Goal: Task Accomplishment & Management: Manage account settings

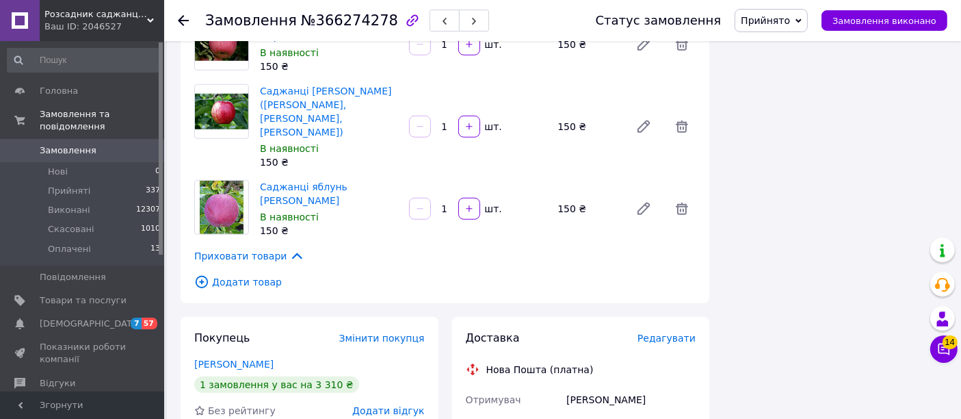
scroll to position [1177, 0]
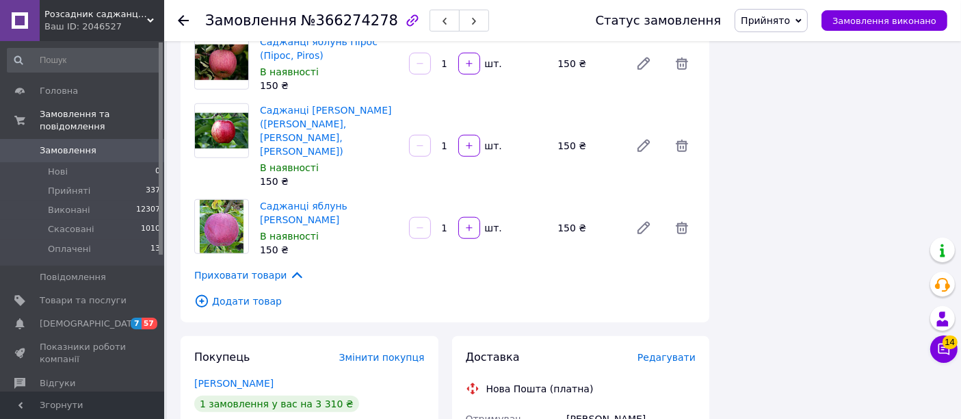
click at [583, 406] on div "Веклич Світлана" at bounding box center [631, 418] width 135 height 25
copy div "Веклич Світлана"
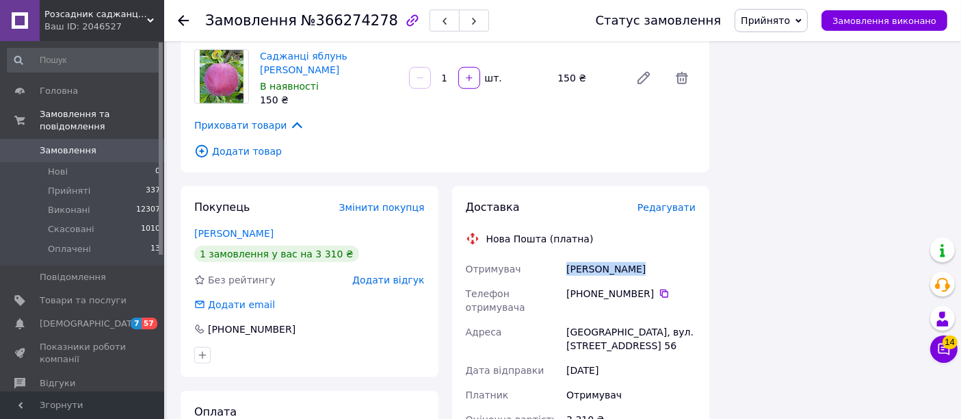
scroll to position [1329, 0]
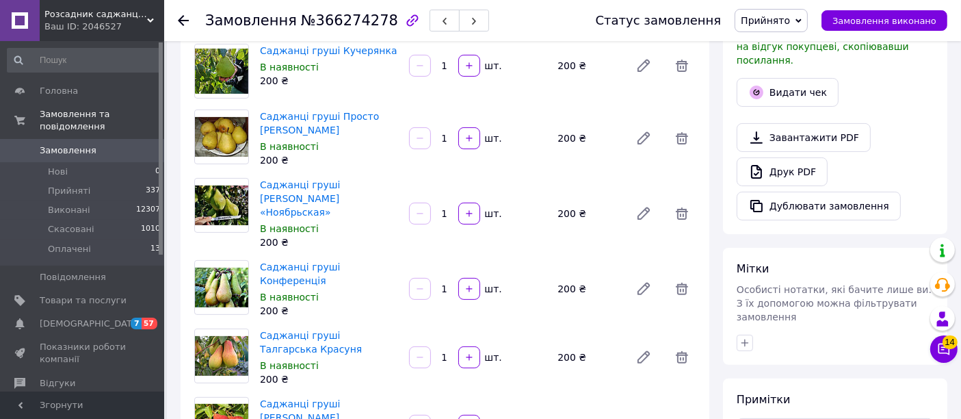
scroll to position [608, 0]
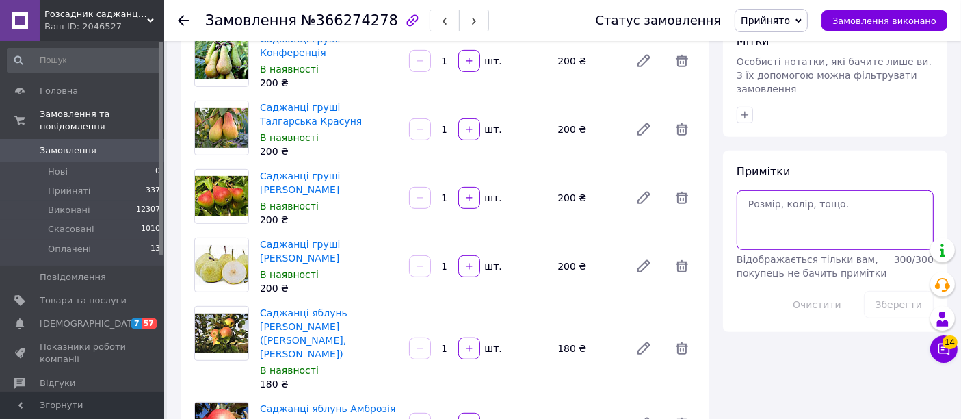
click at [762, 190] on textarea at bounding box center [835, 219] width 197 height 59
type textarea "16"
click at [888, 291] on button "Зберегти" at bounding box center [899, 304] width 70 height 27
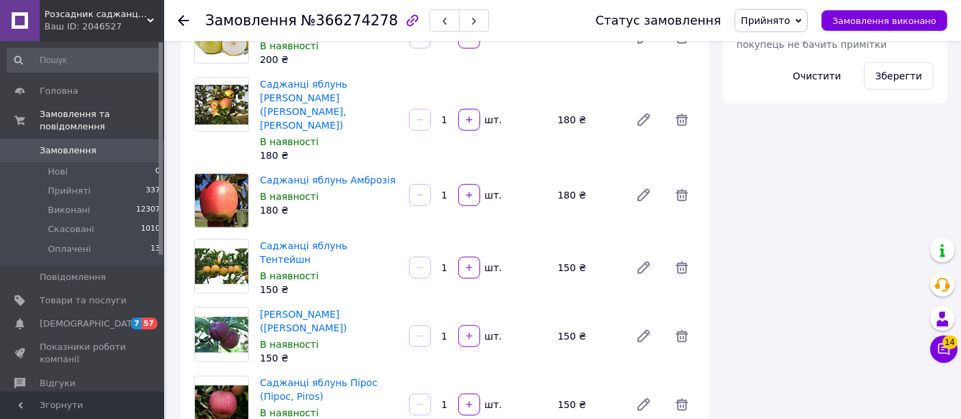
scroll to position [532, 0]
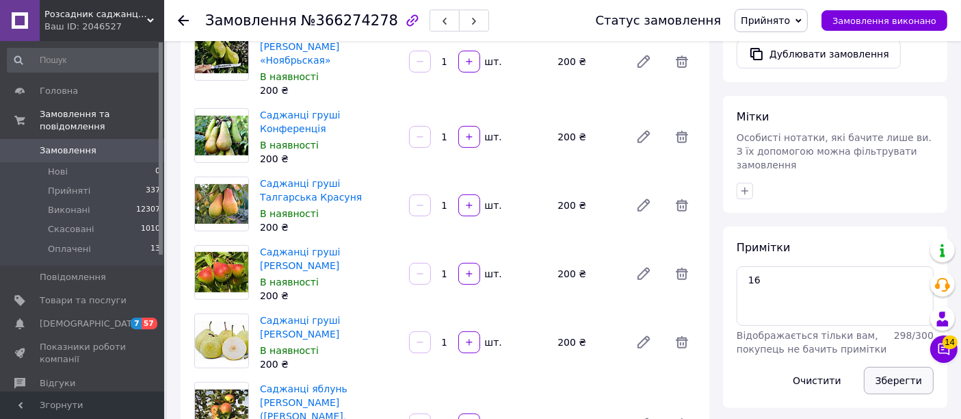
click at [891, 367] on button "Зберегти" at bounding box center [899, 380] width 70 height 27
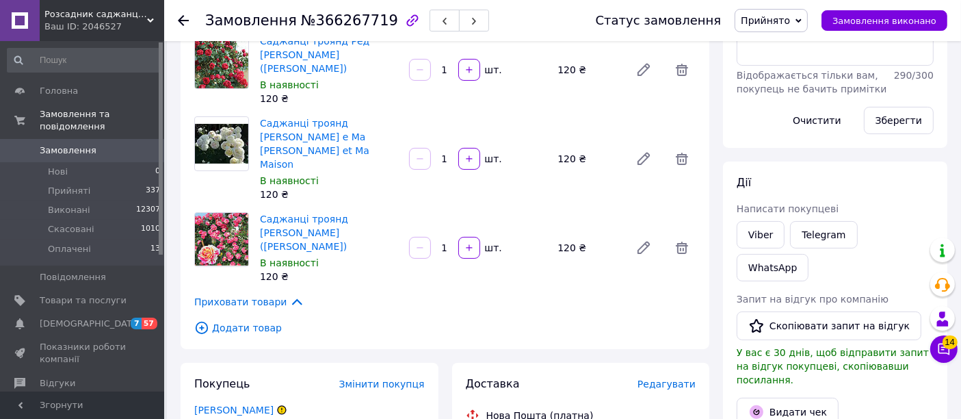
scroll to position [76, 0]
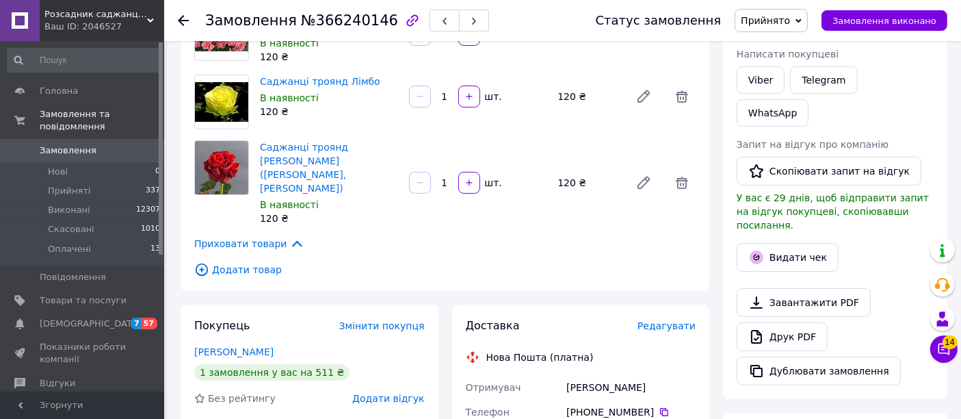
scroll to position [152, 0]
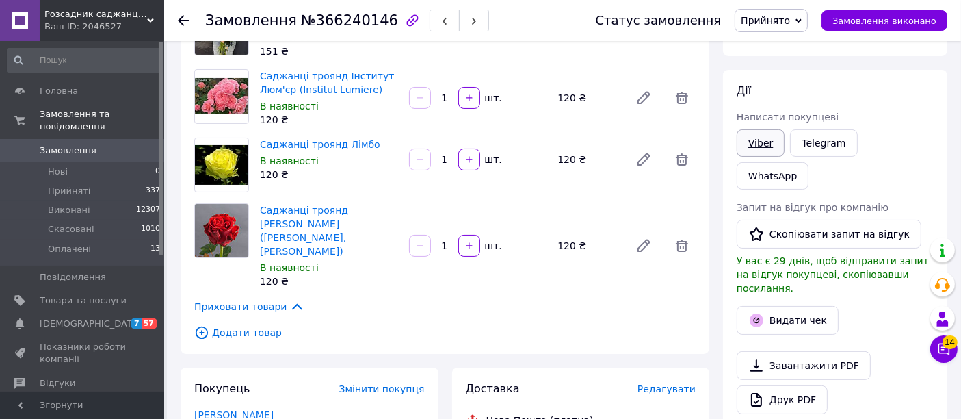
click at [755, 144] on link "Viber" at bounding box center [761, 142] width 48 height 27
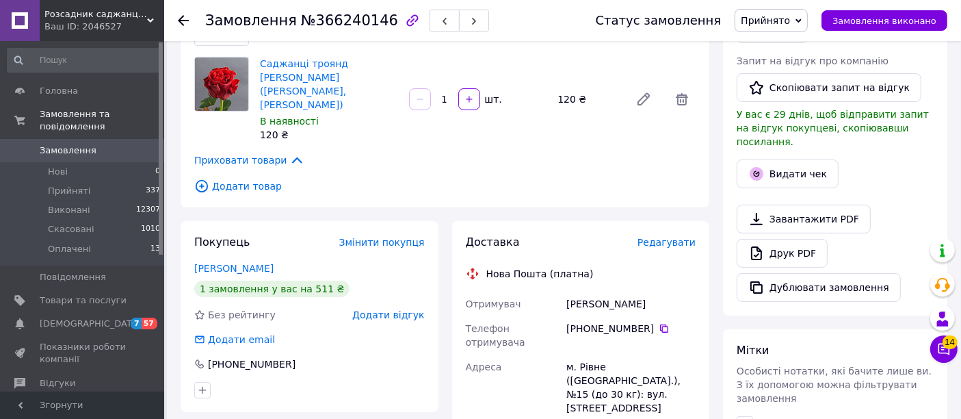
scroll to position [304, 0]
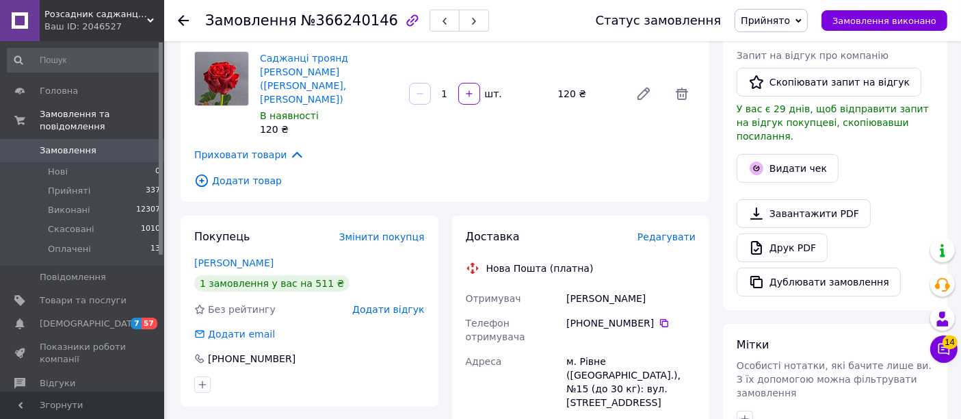
click at [577, 286] on div "Гнатюк Ірина" at bounding box center [631, 298] width 135 height 25
copy div "Гнатюк Ірина"
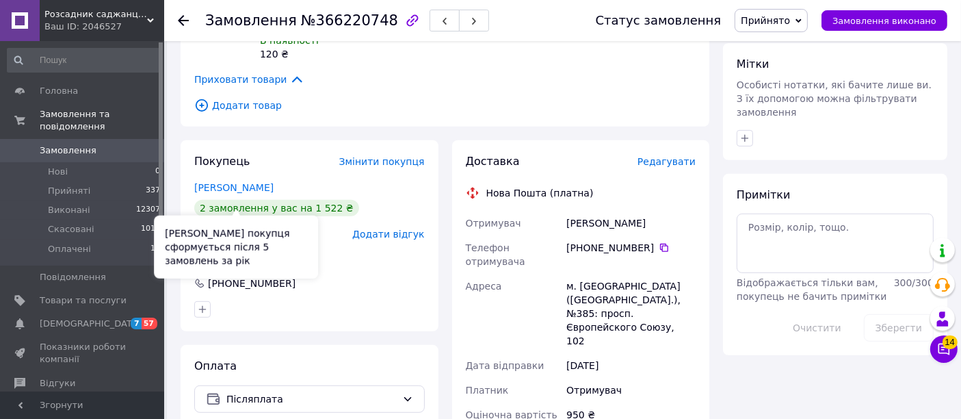
scroll to position [608, 0]
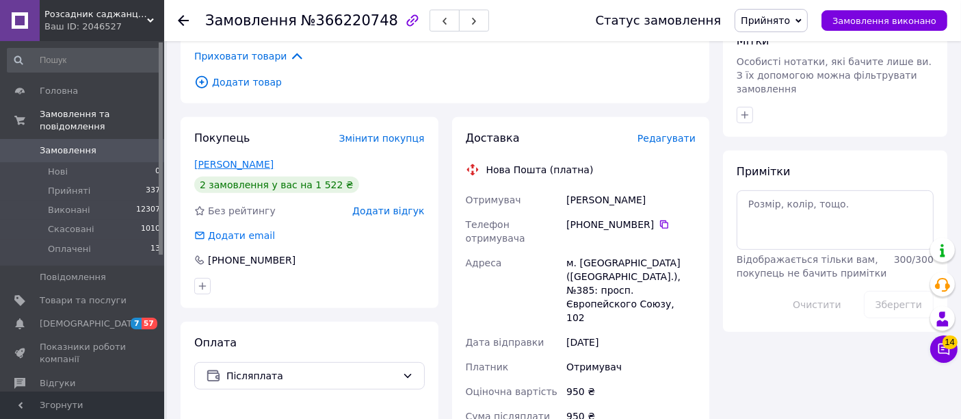
click at [238, 159] on link "[PERSON_NAME]" at bounding box center [233, 164] width 79 height 11
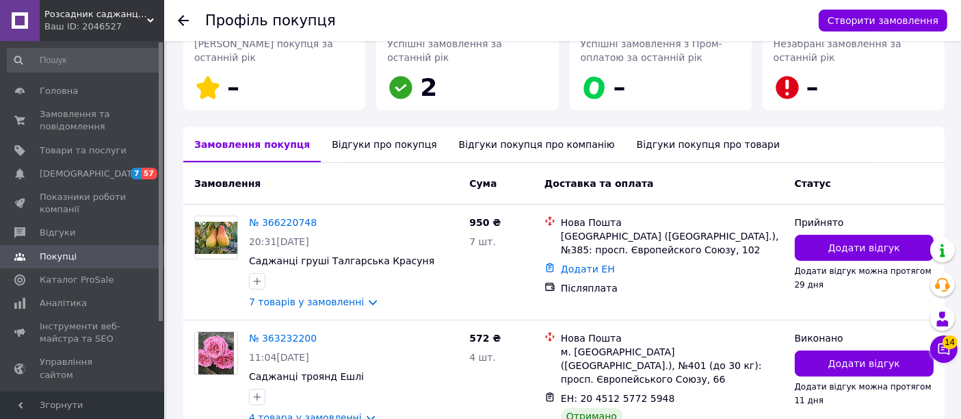
scroll to position [304, 0]
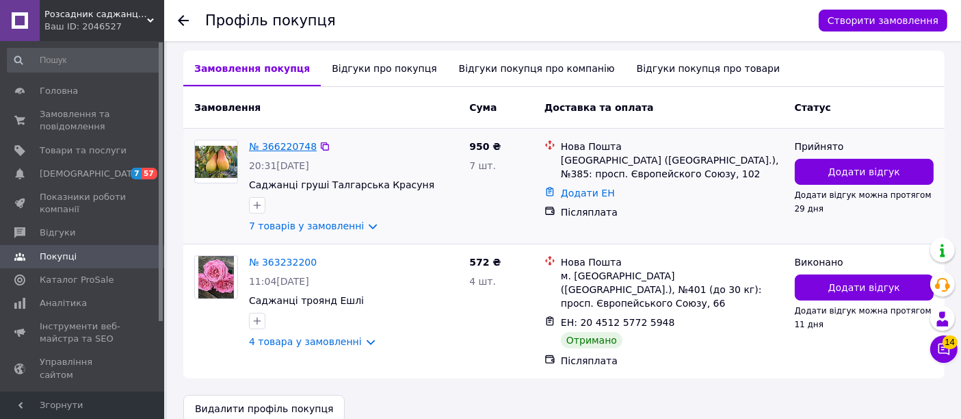
click at [289, 142] on link "№ 366220748" at bounding box center [283, 146] width 68 height 11
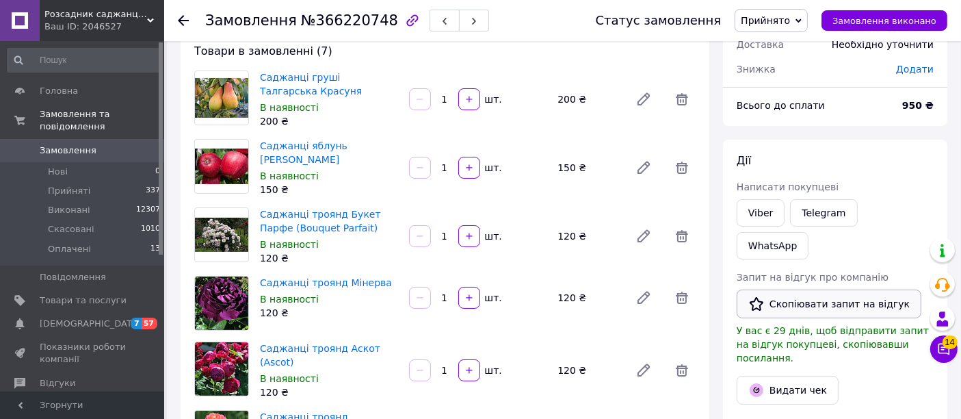
scroll to position [76, 0]
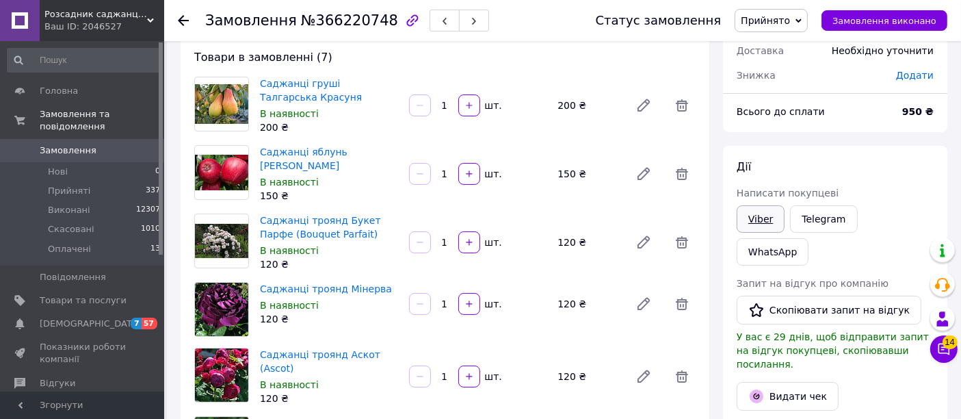
click at [753, 215] on link "Viber" at bounding box center [761, 218] width 48 height 27
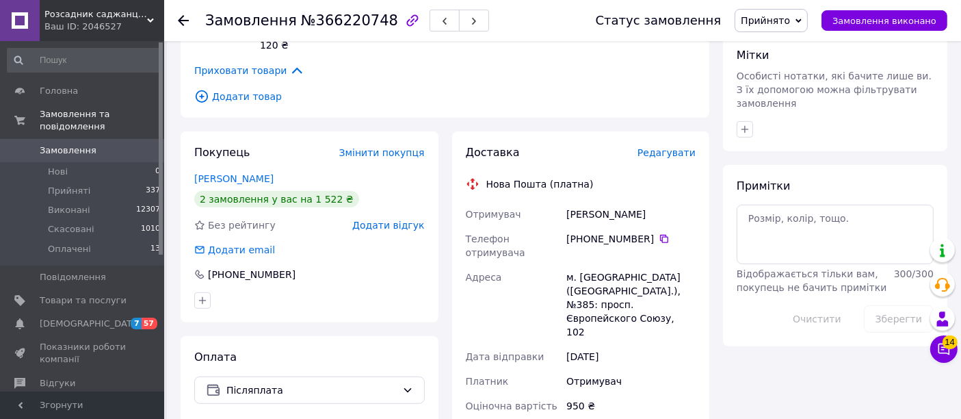
scroll to position [608, 0]
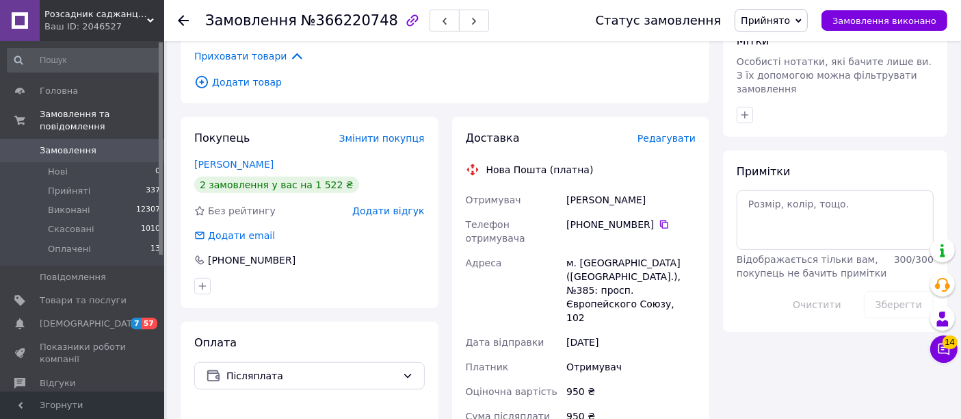
click at [588, 187] on div "Левченко Ірина" at bounding box center [631, 199] width 135 height 25
copy div "Левченко Ірина"
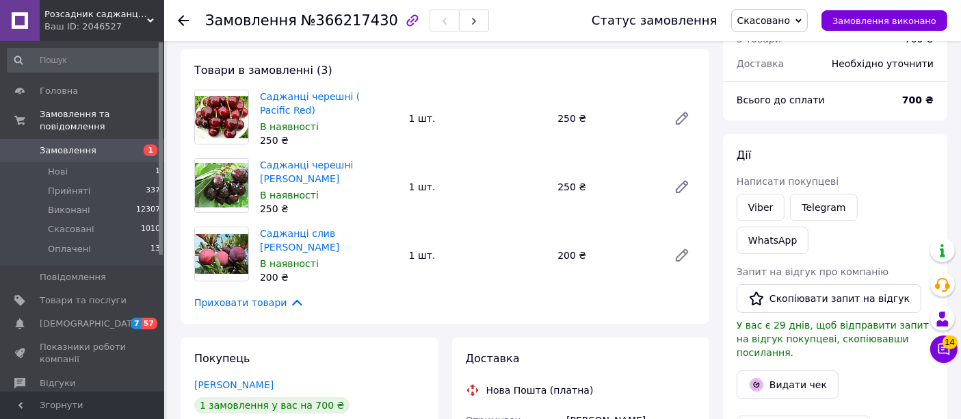
scroll to position [152, 0]
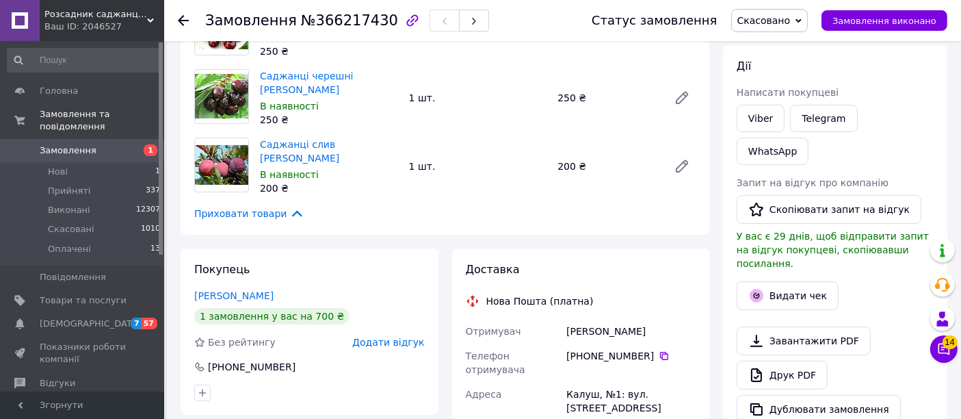
click at [602, 322] on div "Оленюк Галина" at bounding box center [631, 331] width 135 height 25
copy div "Оленюк Галина"
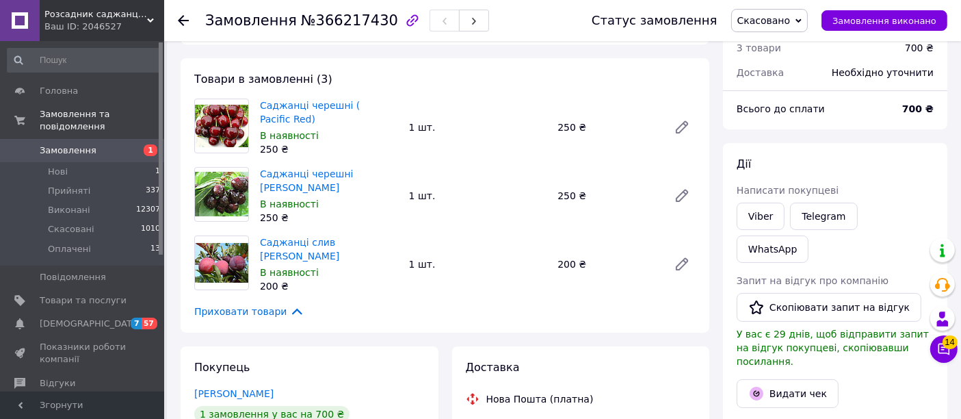
scroll to position [0, 0]
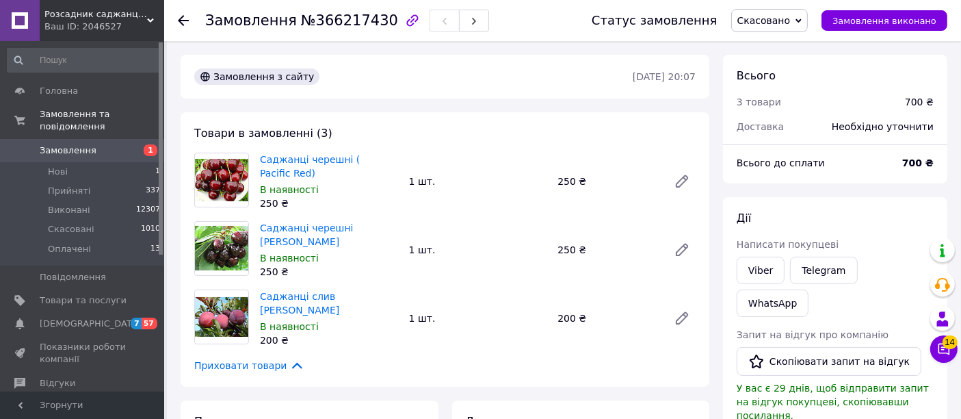
click at [389, 374] on div "Товари в замовленні (3) Саджанці черешні ( Pacific Red) В наявності 250 ₴ 1 шт.…" at bounding box center [445, 249] width 529 height 274
click at [371, 22] on span "№366217430" at bounding box center [349, 20] width 97 height 16
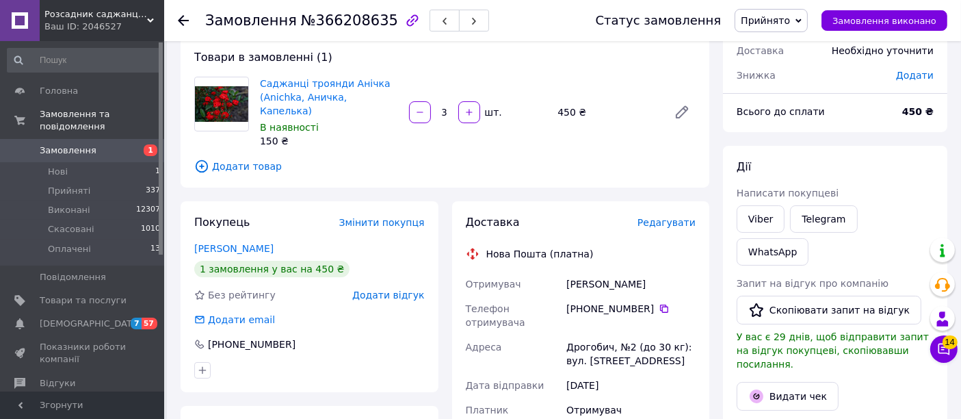
scroll to position [152, 0]
